Goal: Download file/media

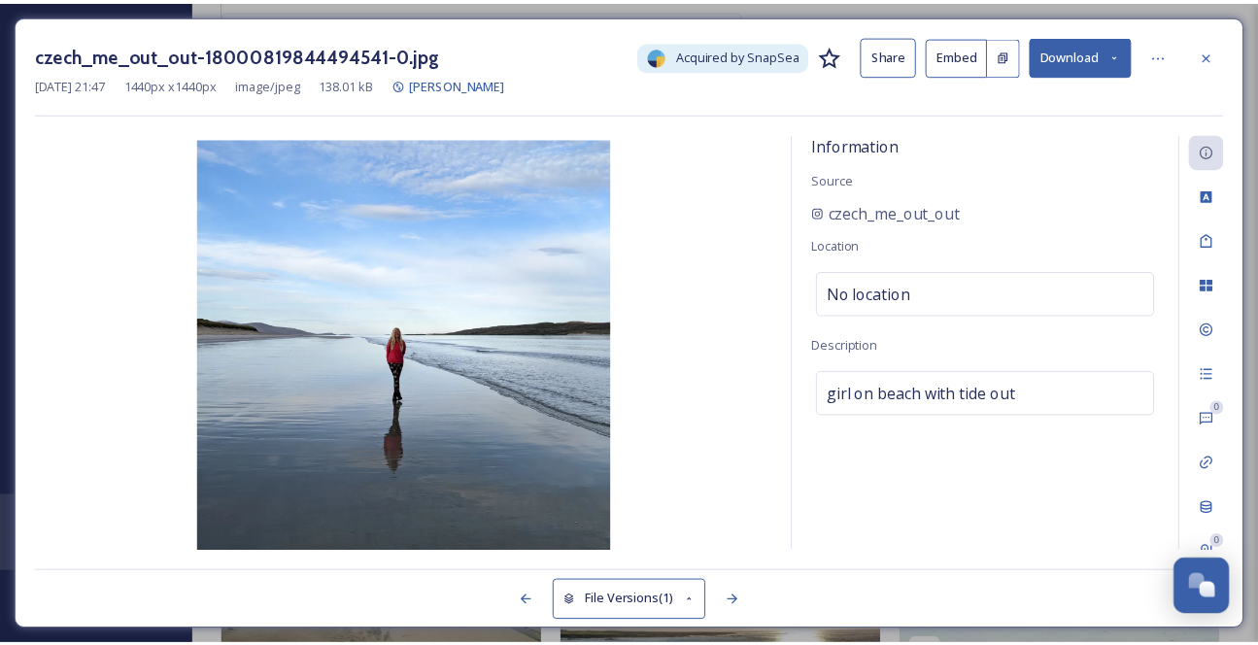
scroll to position [31709, 0]
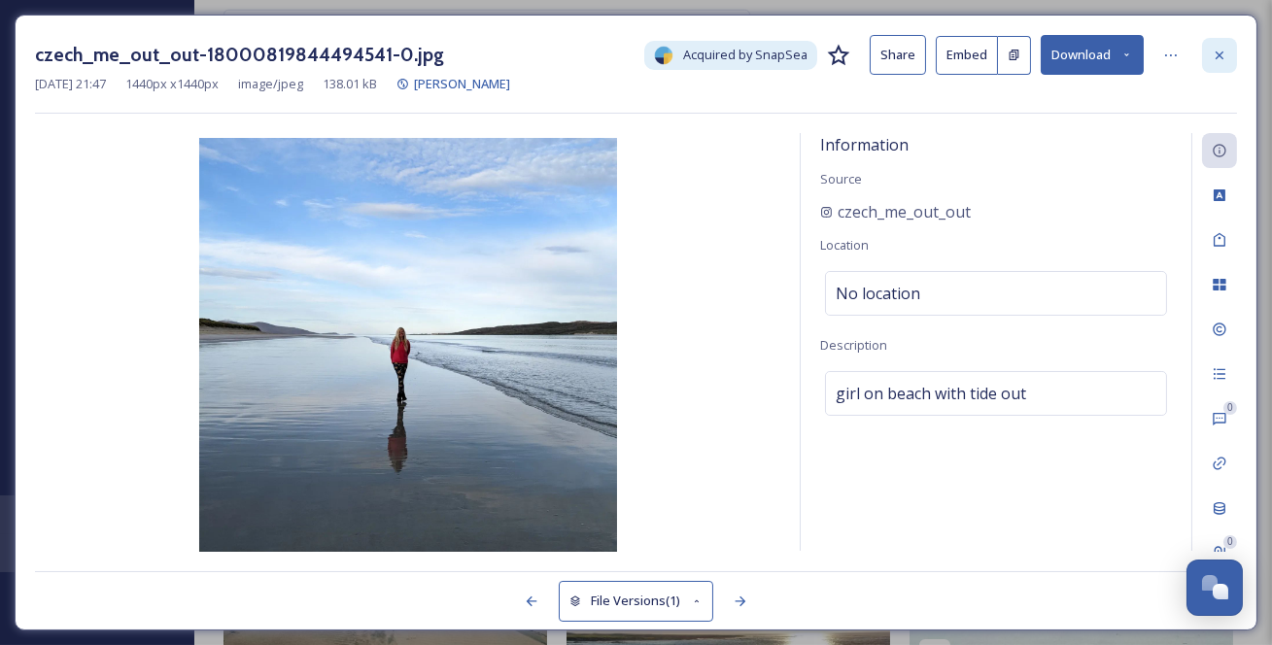
click at [1212, 51] on icon at bounding box center [1220, 56] width 16 height 16
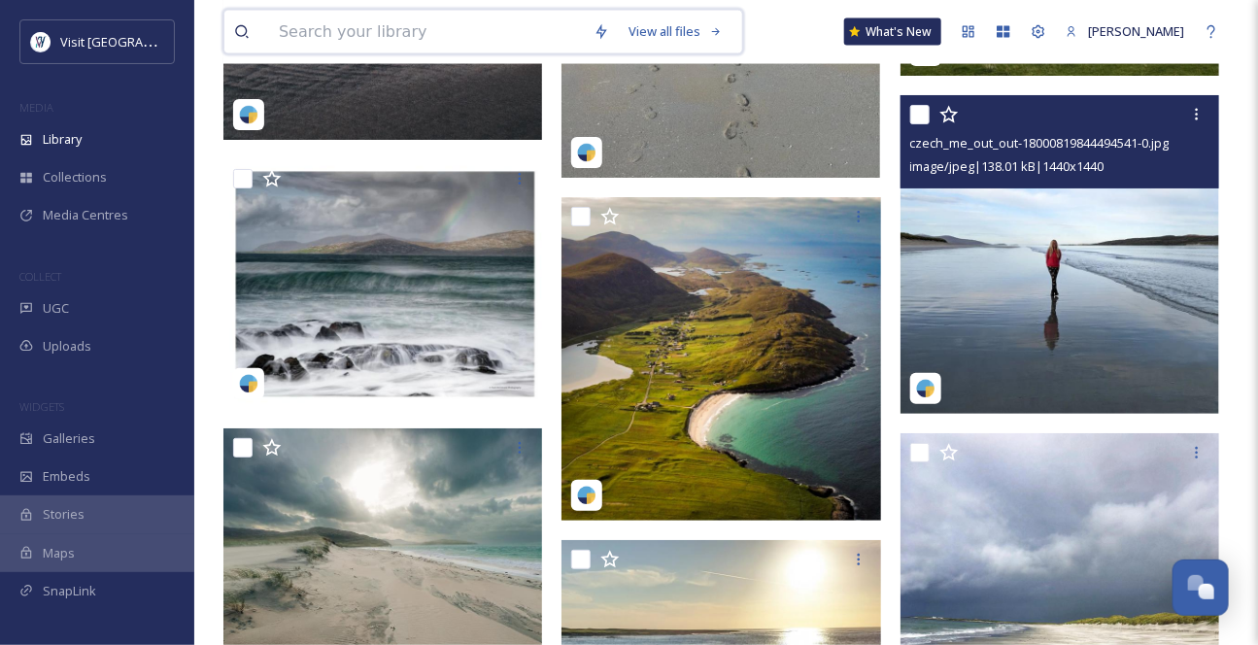
click at [393, 38] on input at bounding box center [426, 32] width 315 height 43
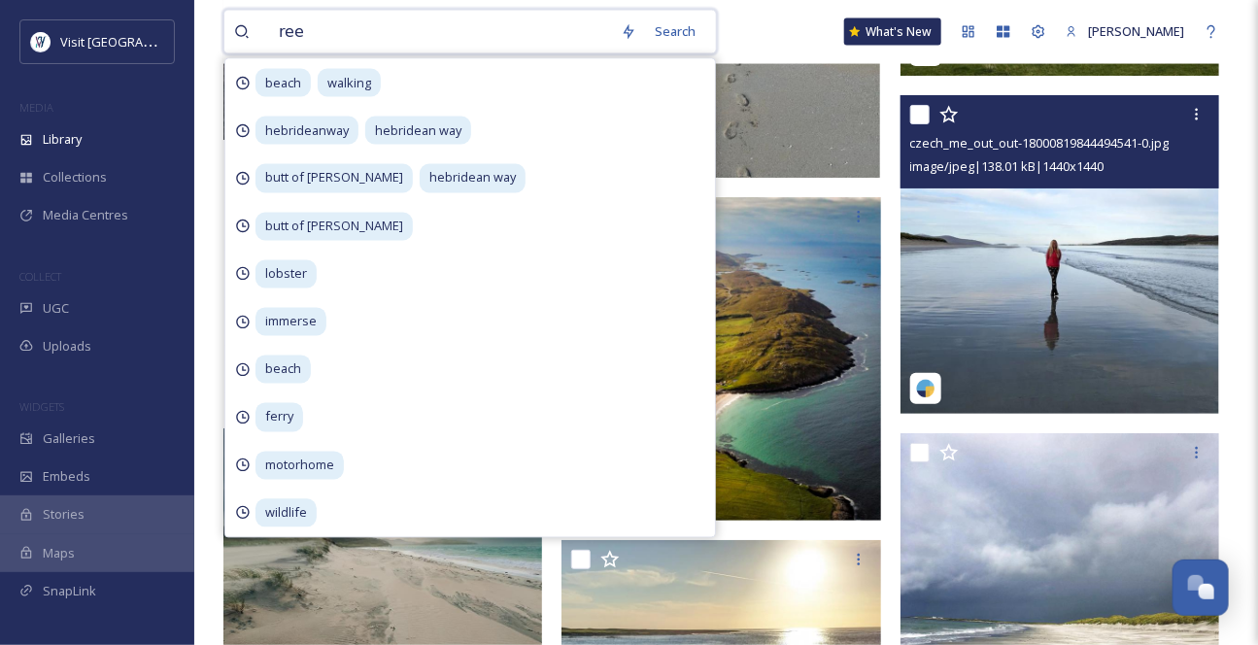
type input "reef"
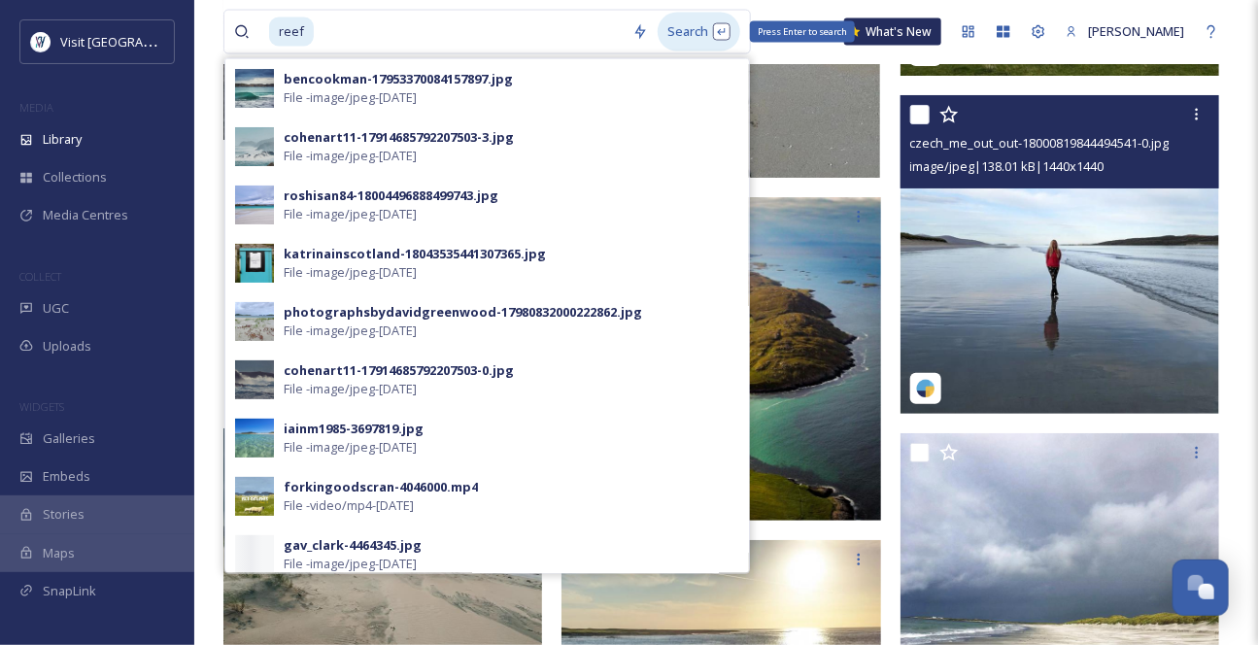
click at [704, 33] on div "Search Press Enter to search" at bounding box center [699, 32] width 83 height 38
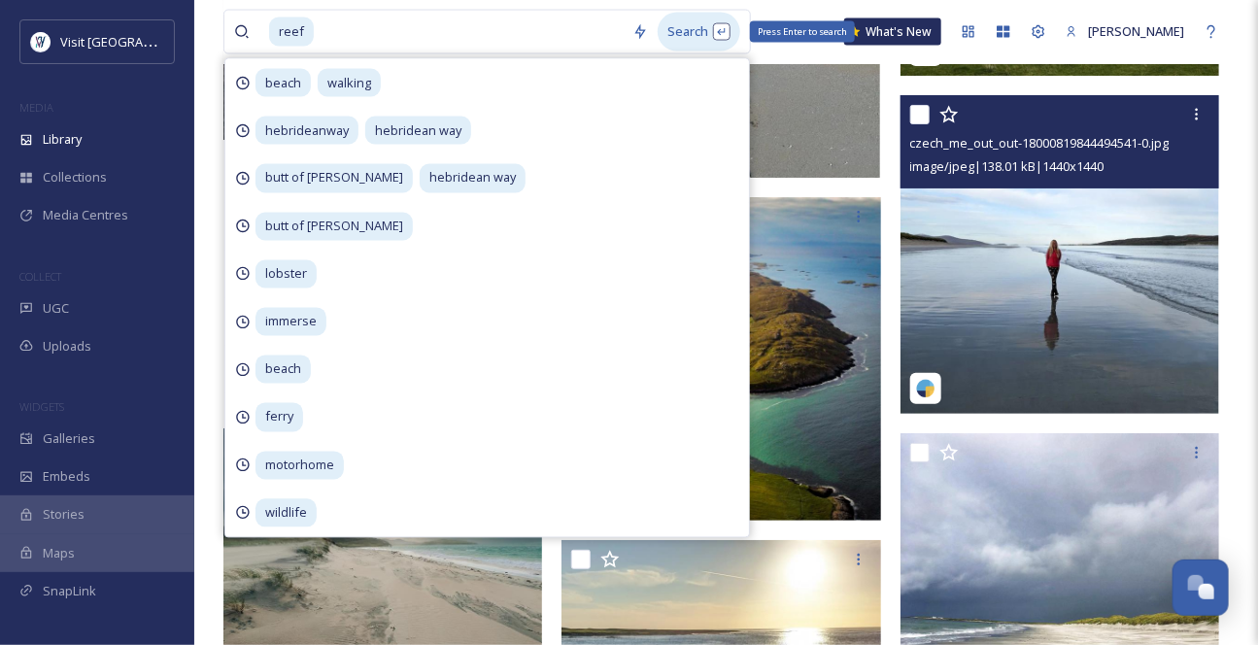
click at [700, 35] on div "Search Press Enter to search" at bounding box center [699, 32] width 83 height 38
click at [700, 36] on div "Search Press Enter to search" at bounding box center [699, 32] width 83 height 38
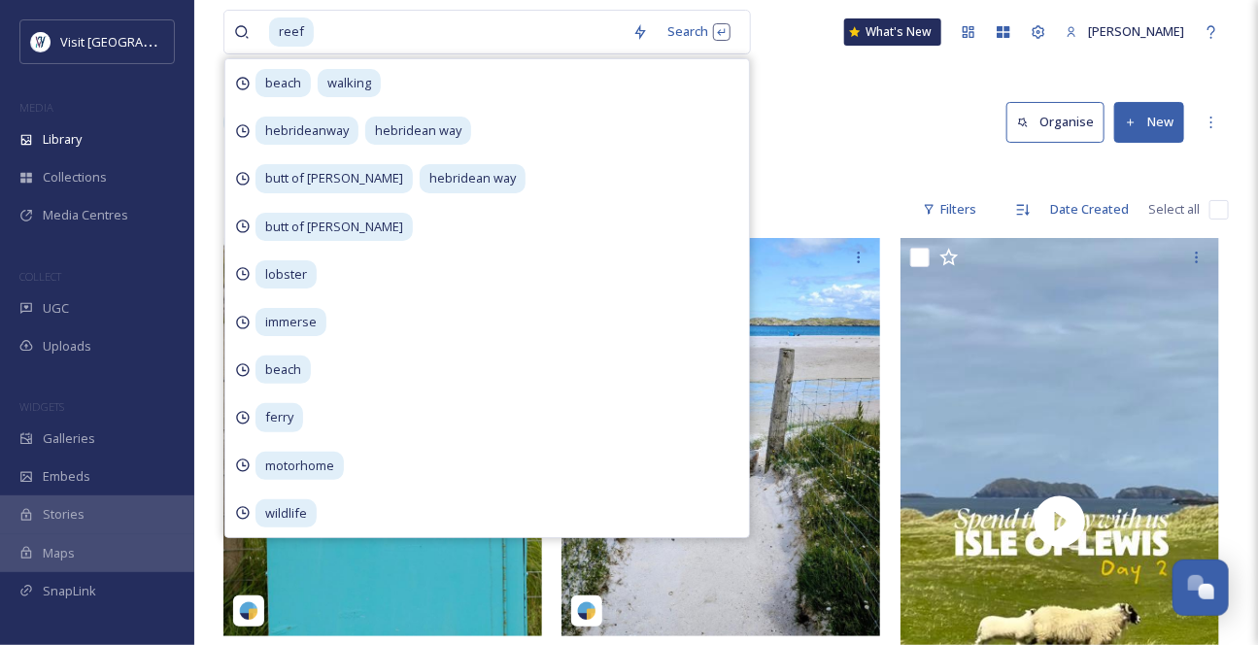
click at [893, 152] on div "Library Search Organise New" at bounding box center [726, 122] width 1006 height 58
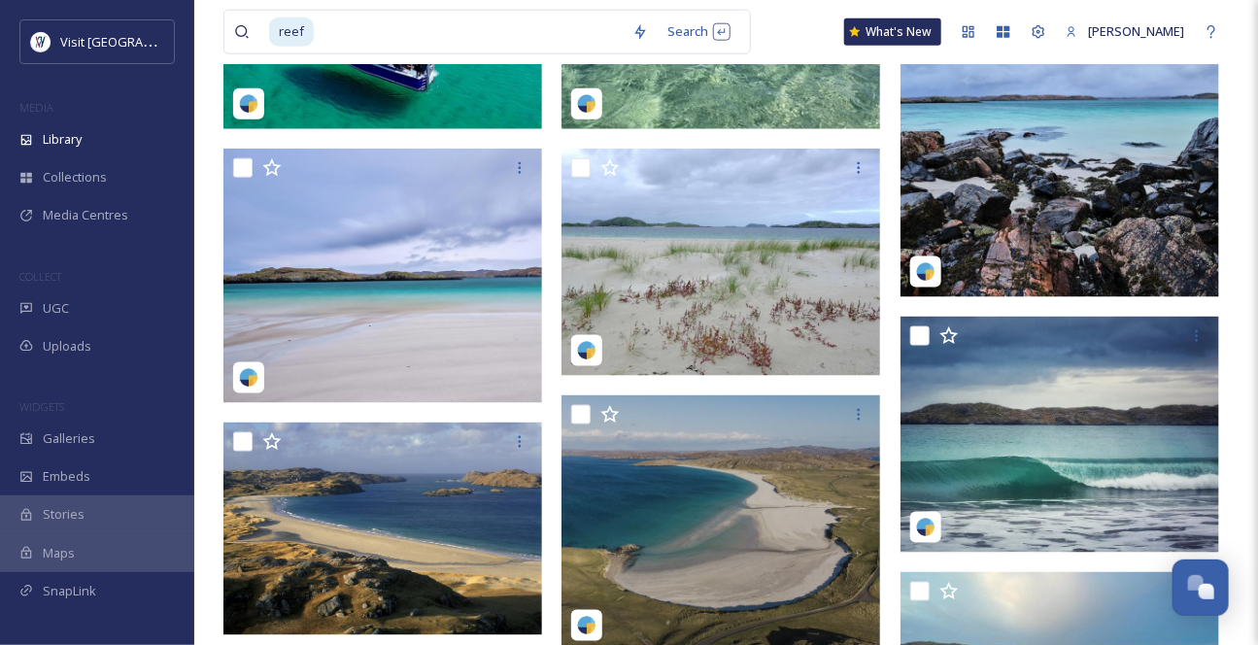
scroll to position [890, 0]
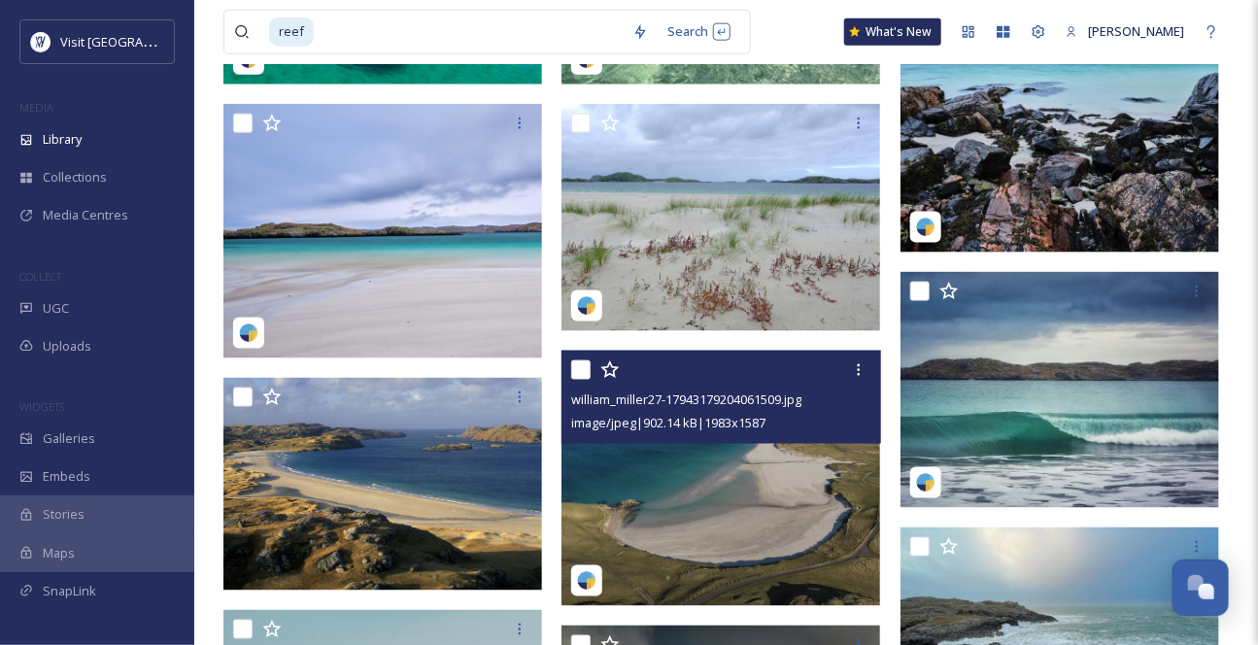
click at [756, 505] on img at bounding box center [721, 478] width 319 height 255
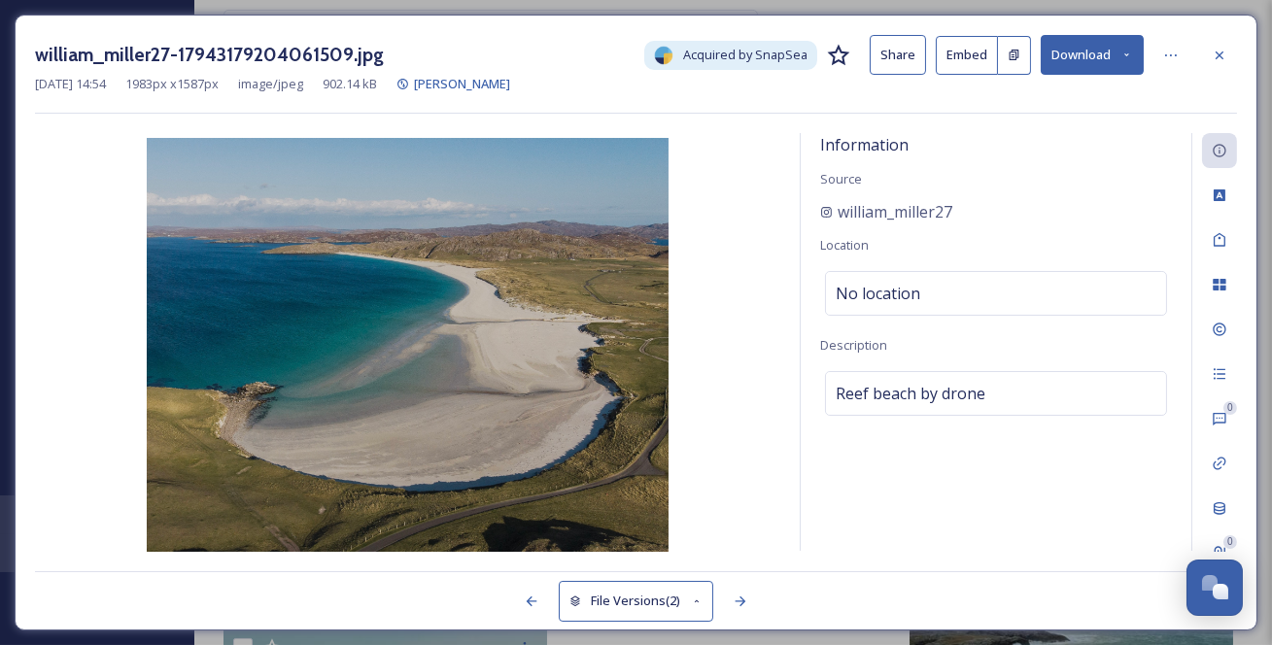
click at [1120, 53] on icon at bounding box center [1126, 55] width 13 height 13
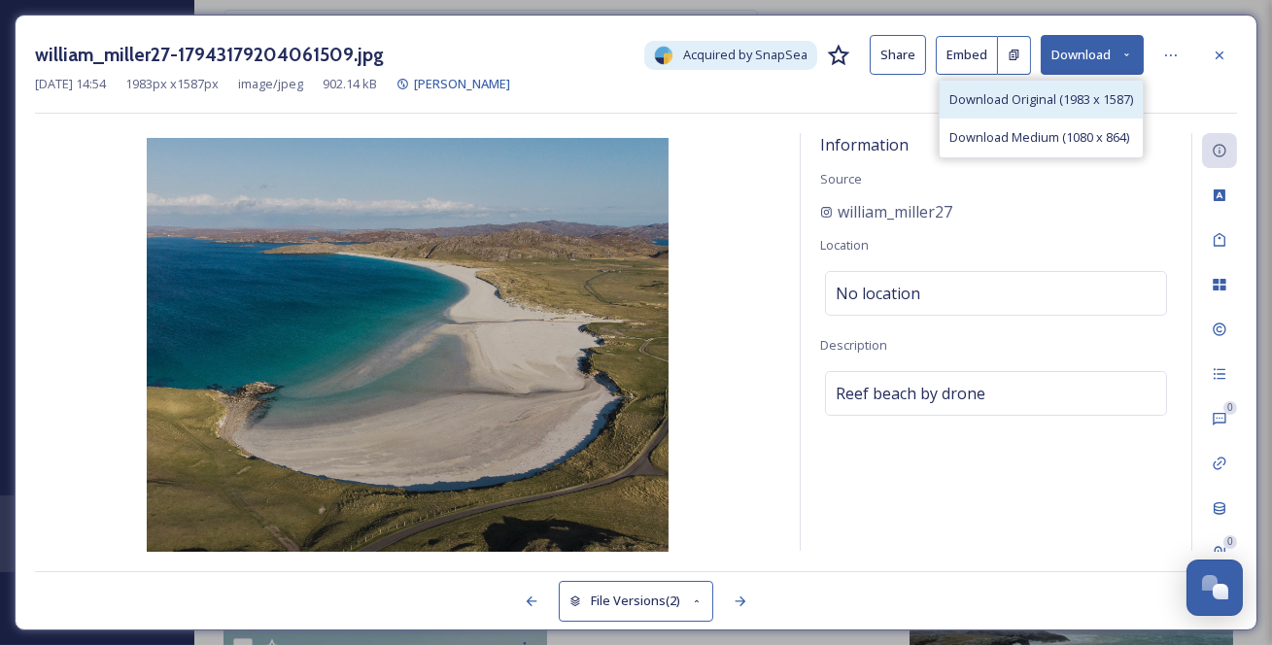
click at [1094, 109] on span "Download Original (1983 x 1587)" at bounding box center [1041, 99] width 184 height 18
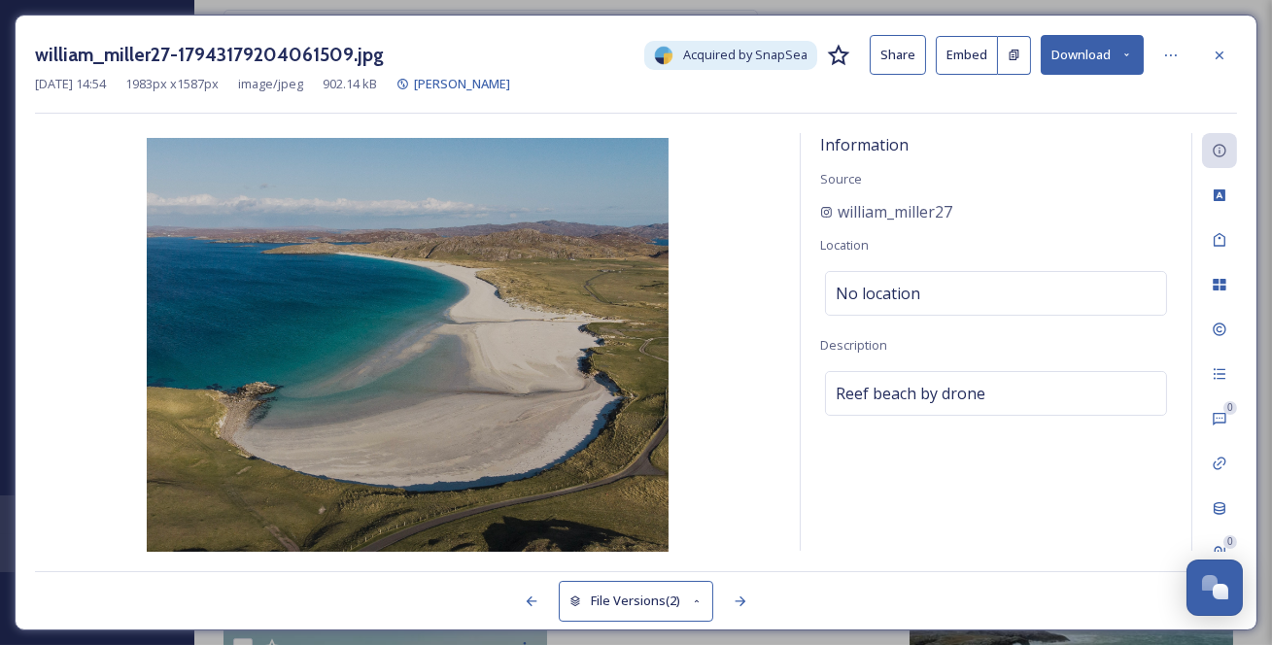
click at [1225, 56] on icon at bounding box center [1220, 56] width 16 height 16
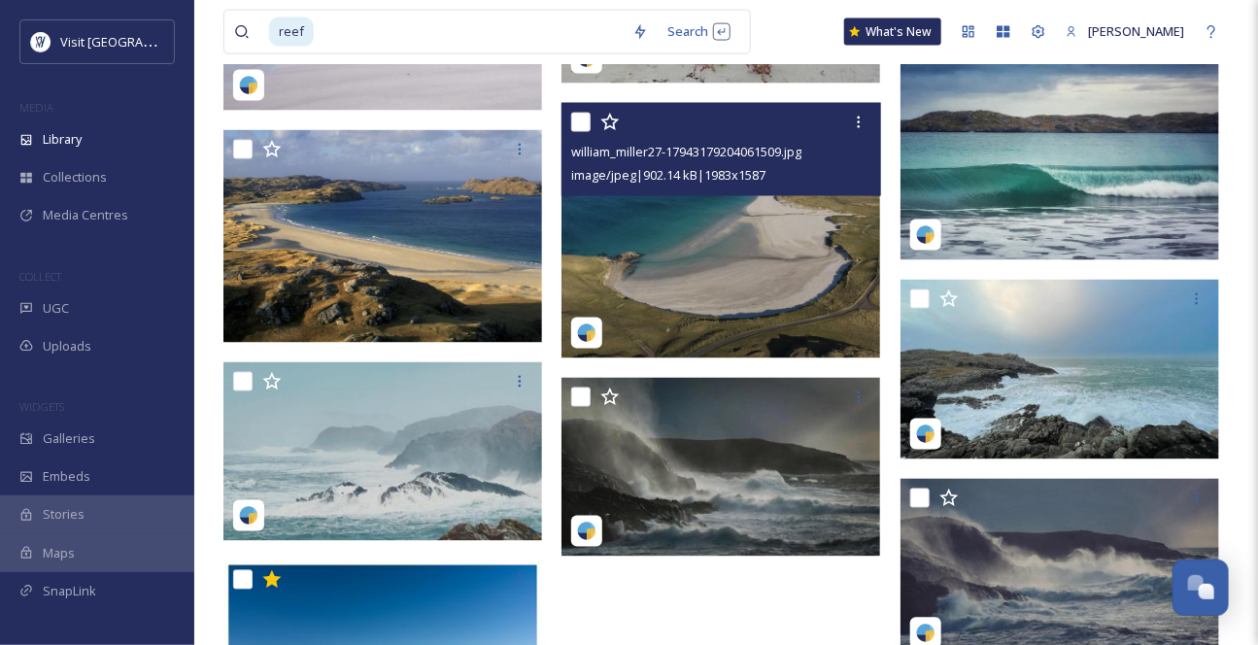
scroll to position [1332, 0]
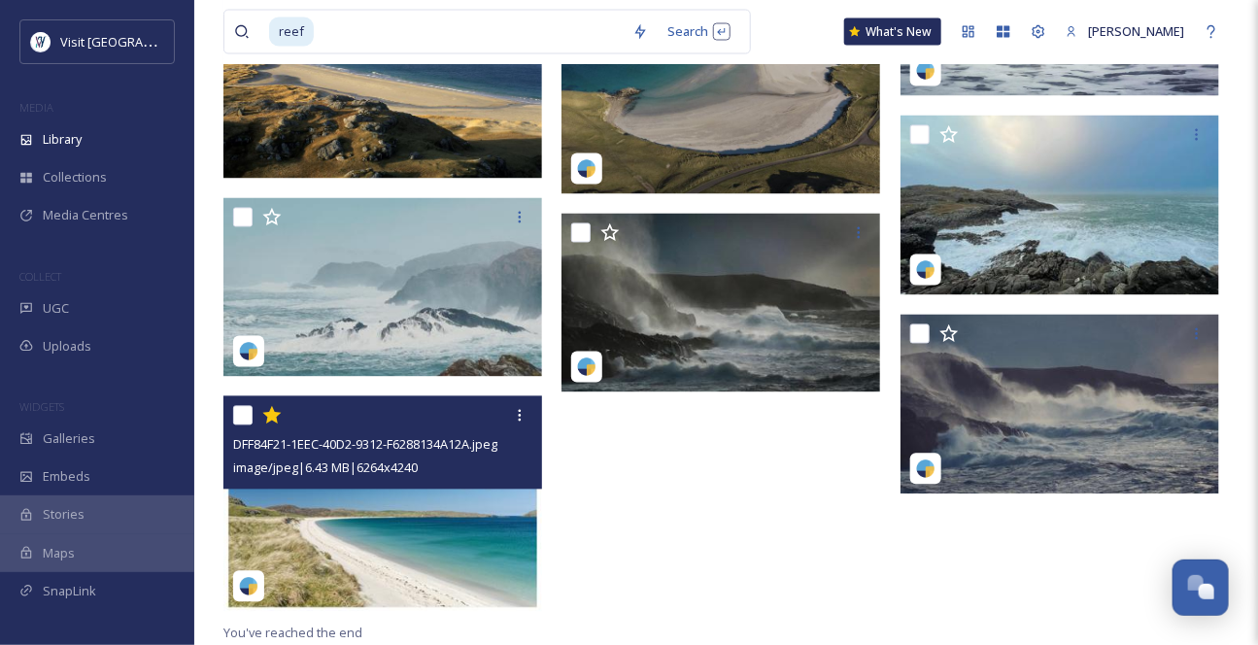
click at [408, 505] on img at bounding box center [382, 504] width 319 height 216
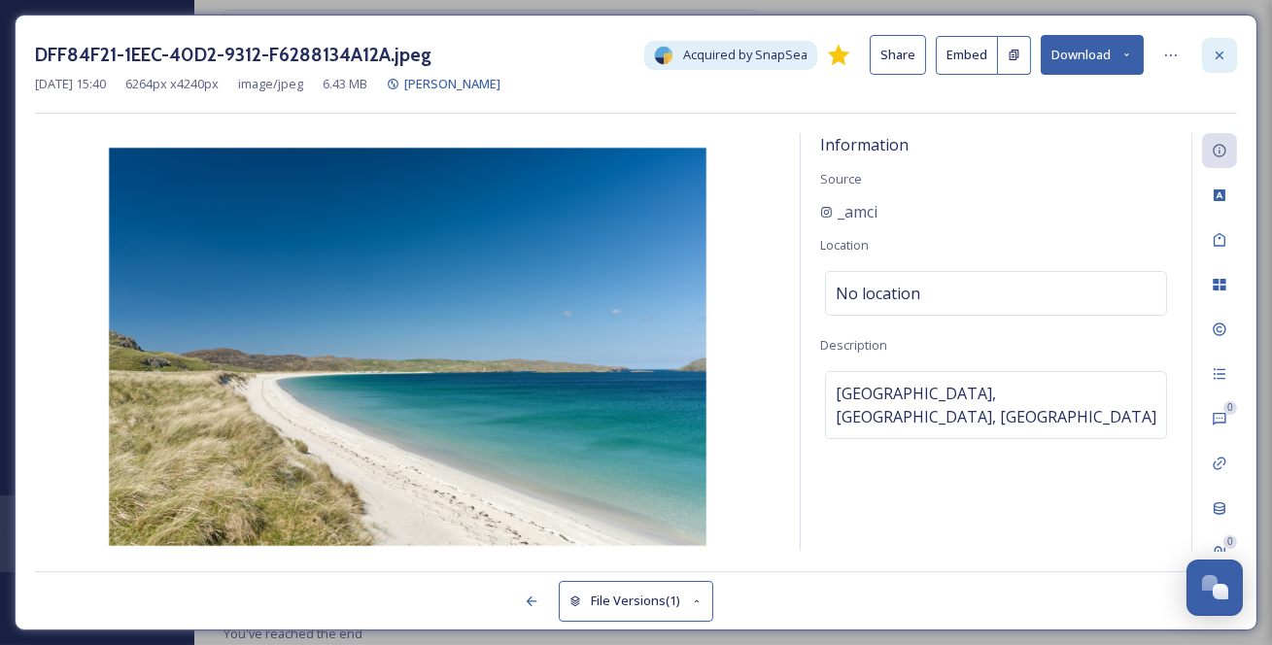
click at [1218, 53] on icon at bounding box center [1220, 56] width 16 height 16
